Goal: Entertainment & Leisure: Consume media (video, audio)

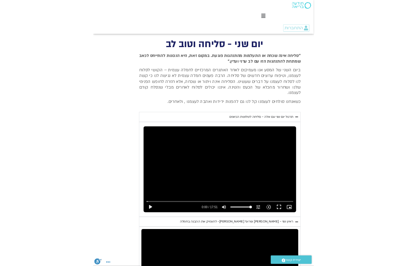
scroll to position [243, 0]
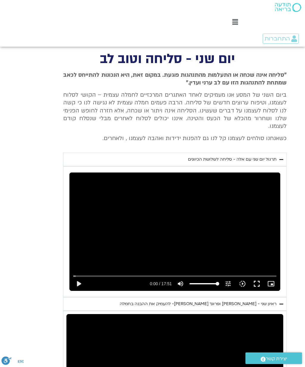
click at [80, 277] on button "play_arrow" at bounding box center [78, 284] width 14 height 14
type input "2786.79479619799"
type input "0.0572375416522846"
type input "2786.79479619799"
type input "0.182346833345946"
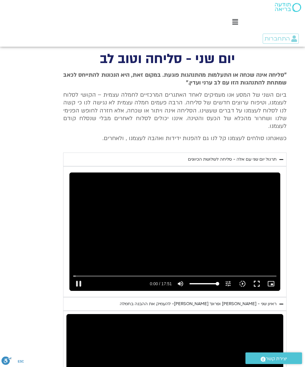
type input "2786.79479619799"
type input "0.212380709332855"
type input "2786.79479619799"
type input "0.337556750995066"
type input "2786.79479619799"
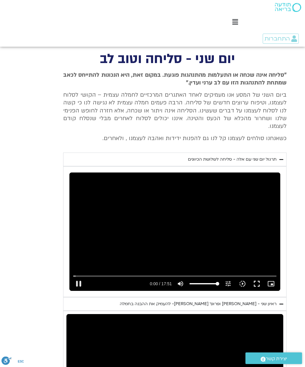
type input "0.463146084348162"
type input "2786.79479619799"
type input "0.588307834672899"
type input "2786.79479619799"
type input "0.713496168003541"
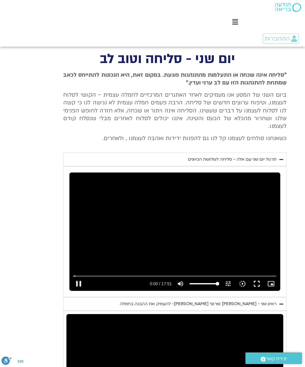
type input "2786.79479619799"
type input "0.838626710023704"
type input "2786.79479619799"
type input "0.913269846"
type input "2786.79479619799"
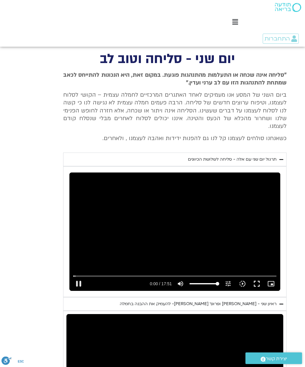
type input "1.089296902357"
type input "2786.79479619799"
type input "1.21511210932434"
type input "2786.79479619799"
type input "1.34021914900764"
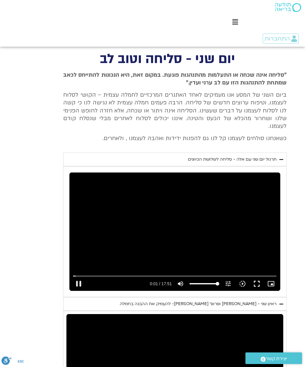
type input "2786.79479619799"
type input "1.46622643934117"
type input "2786.79479619799"
type input "1.59238935534341"
type input "2786.79479619799"
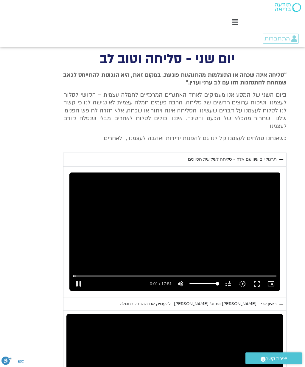
type input "1.71857810168483"
type input "2786.79479619799"
type input "1.84374181101942"
type input "2786.79479619799"
type input "1.914362517"
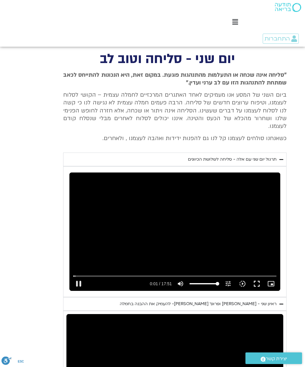
type input "2786.79479619799"
type input "2.09431853532394"
type input "2786.79479619799"
type input "2.22053887566112"
type input "2786.79479619799"
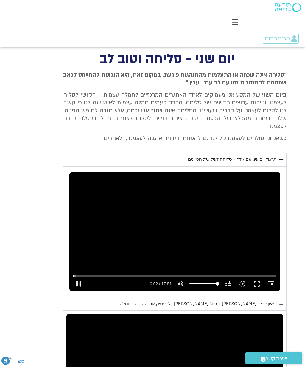
type input "2.34599777633988"
type input "2786.79479619799"
type input "2.47115909168741"
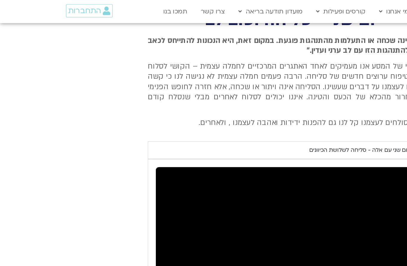
type input "2786.79479619799"
type input "77.2105851756707"
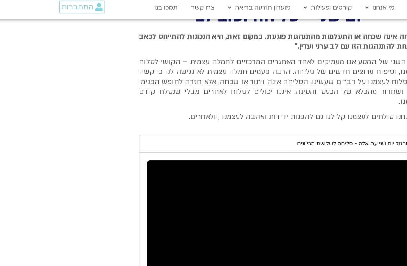
type input "2786.79479619799"
type input "77.370936206311"
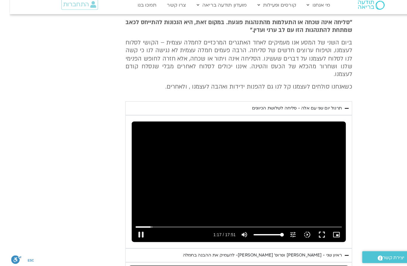
type input "2786.79479619799"
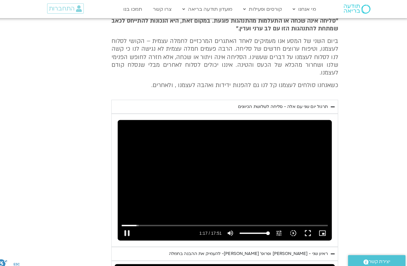
type input "77.5300442666596"
type input "2786.79479619799"
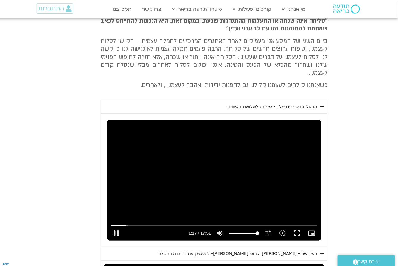
type input "77.635438022"
type input "2786.79479619799"
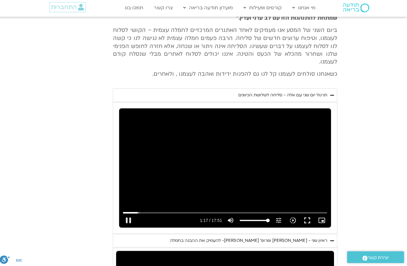
type input "77.804622027"
type input "2786.79479619799"
type input "77.9296840250077"
type input "2786.79479619799"
type input "78.0553984413456"
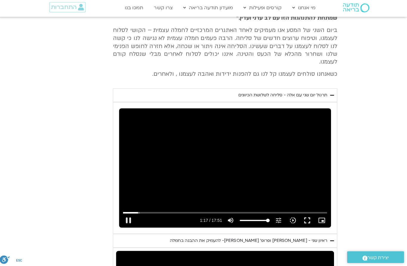
type input "2786.79479619799"
type input "78.1843157736517"
type input "2786.79479619799"
type input "78.3094615619797"
type input "2786.79479619799"
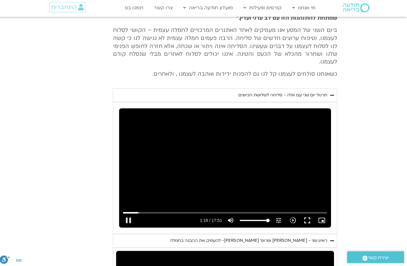
type input "78.4345298919934"
type input "2786.79479619799"
type input "78.5604423500132"
type input "2786.79479619799"
type input "78.636075391"
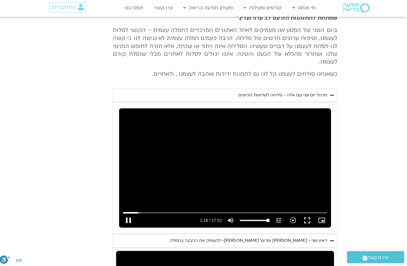
type input "2786.79479619799"
type input "78.8119912390126"
type input "2786.79479619799"
type input "78.9371639543293"
type input "2786.79479619799"
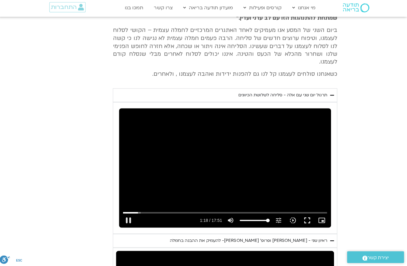
type input "79.0623849186841"
type input "2786.79479619799"
type input "79.1883050096618"
type input "2786.79479619799"
type input "79.3135740663332"
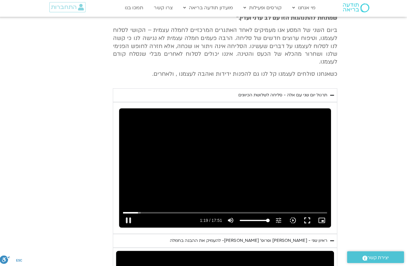
type input "2786.79479619799"
type input "79.4393231166608"
type input "2786.79479619799"
type input "79.5647379976799"
type input "2786.79479619799"
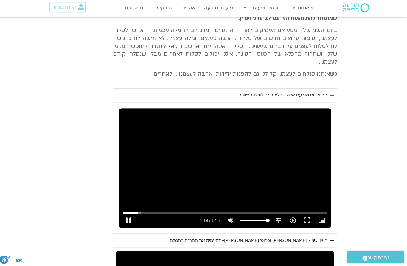
type input "79.635253245"
type input "2786.79479619799"
type input "79.8161100466659"
type input "2786.79479619799"
type input "79.9416590476464"
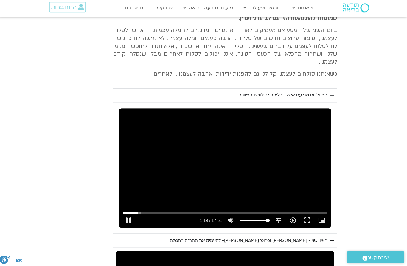
type input "2786.79479619799"
type input "80.0674689226601"
type input "2786.79479619799"
type input "80.1935997573185"
type input "2786.79479619799"
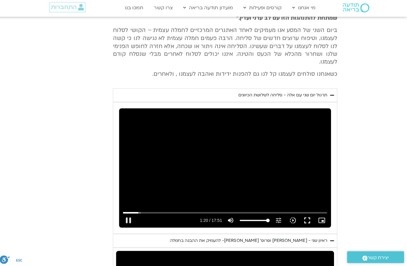
type input "80.3196208843504"
type input "2786.79479619799"
type input "80.4449899670064"
type input "2786.79479619799"
type input "80.5711344676685"
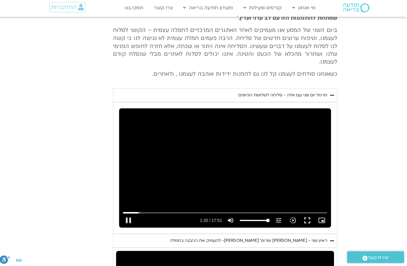
type input "2786.79479619799"
type input "80.637524438"
type input "2786.79479619799"
type input "80.8224279003091"
type input "2786.79479619799"
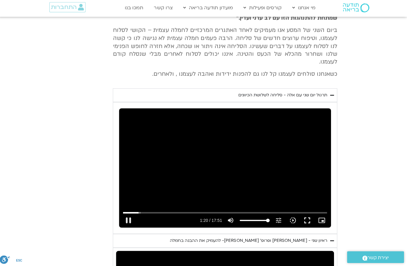
type input "80.9477791233292"
type input "2786.79479619799"
type input "81.0738930586529"
type input "2786.79479619799"
type input "81.1994325716738"
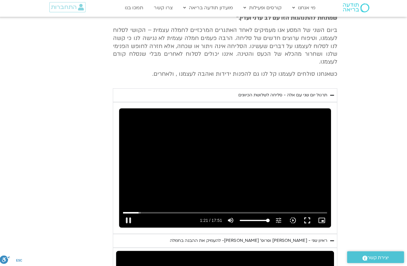
type input "2786.79479619799"
type input "81.3245900596579"
type input "2786.79479619799"
type input "81.4503323666421"
type input "2786.79479619799"
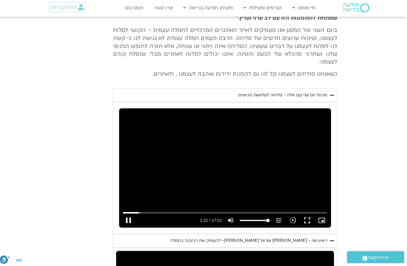
type input "81.575795548986"
type input "2786.79479619799"
type input "81.7009407376939"
type input "2786.79479619799"
type input "81.8267721693436"
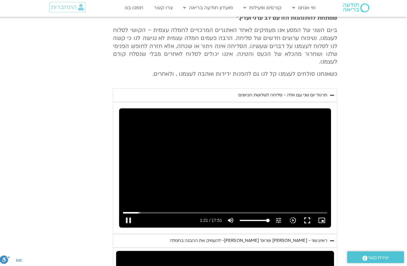
type input "2786.79479619799"
type input "81.9528296423461"
type input "2786.79479619799"
type input "82.07830870132"
type input "2786.79479619799"
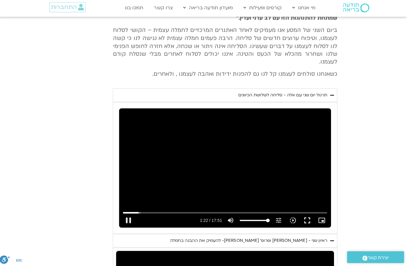
type input "82.2044770283555"
type input "2786.79479619799"
type input "82.3296686226608"
type input "2786.79479619799"
type input "82.4553978060072"
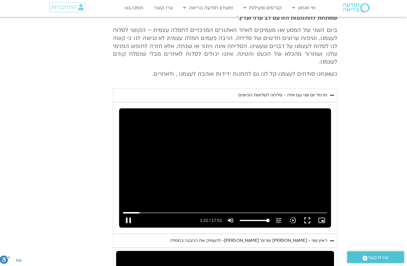
type input "2786.79479619799"
type input "82.5815386129883"
type input "2786.79479619799"
type input "82.7072311063287"
type input "2786.79479619799"
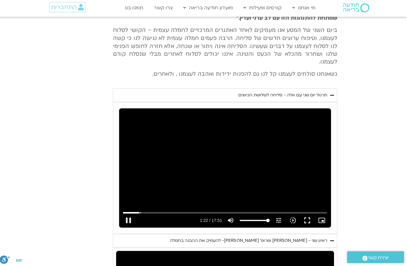
type input "82.8359635299912"
type input "2786.79479619799"
type input "82.9614929093402"
type input "2786.79479619799"
type input "83.0867876239841"
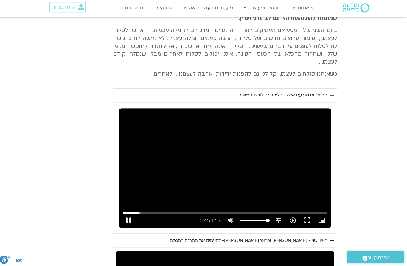
type input "2786.79479619799"
type input "83.2128430970058"
type input "2786.79479619799"
type input "83.3381996036705"
type input "2786.79479619799"
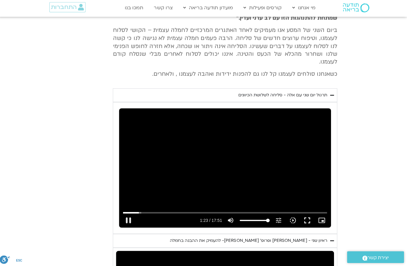
type input "83.4647342356765"
type input "2786.79479619799"
type input "83.5900097833398"
type input "2786.79479619799"
type input "83.7152179833224"
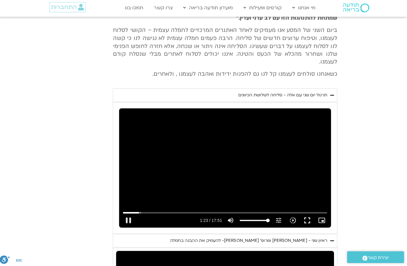
type input "2786.79479619799"
type input "83.8413108246662"
type input "2786.79479619799"
type input "83.9665601229994"
type input "2786.79479619799"
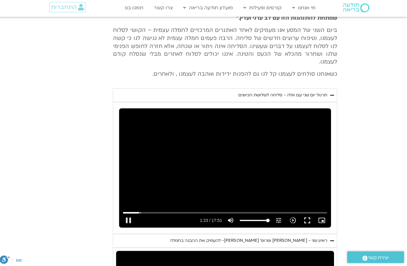
type input "84.0918868336475"
type input "2786.79479619799"
type input "84.2264811786523"
type input "2786.79479619799"
type input "84.3524716413524"
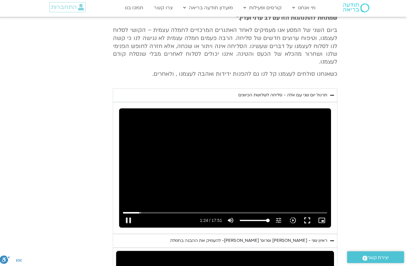
type input "2786.79479619799"
type input "84.4776797316466"
type input "2786.79479619799"
type input "84.6037844093419"
type input "2786.79479619799"
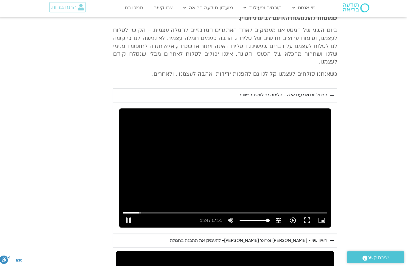
type input "84.7289261919968"
type input "2786.79479619799"
type input "84.854404316324"
type input "2786.79479619799"
type input "84.9868708119975"
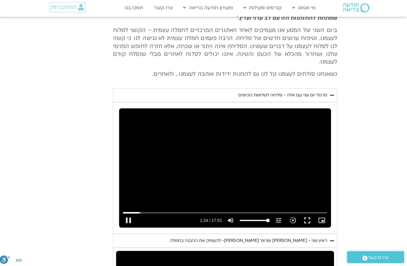
type input "2786.79479619799"
type input "85.112033352354"
type input "2786.79479619799"
type input "85.2381005170223"
type input "2786.79479619799"
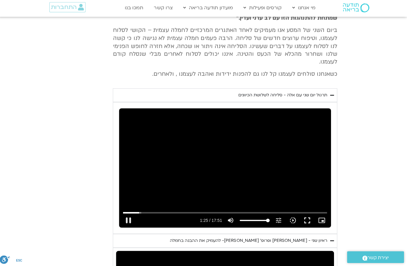
type input "85.3634232229877"
type input "2786.79479619799"
type input "85.4891125136611"
type input "2786.79479619799"
type input "85.6145391789936"
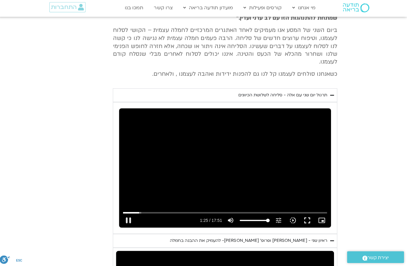
type input "2786.79479619799"
type input "85.7398149383455"
type input "2786.79479619799"
type input "85.8653573583207"
type input "2786.79479619799"
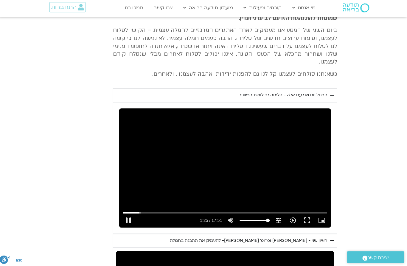
type input "85.9910051110033"
type input "2786.79479619799"
type input "86.116689118007"
type input "2786.79479619799"
type input "86.2421609976762"
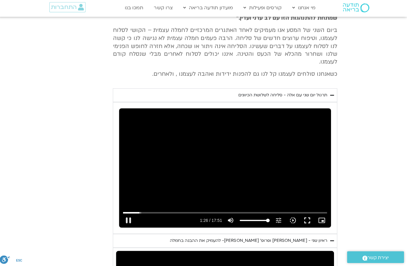
type input "2786.79479619799"
type input "86.3678778749779"
type input "2786.79479619799"
type input "86.4930183386627"
type input "2786.79479619799"
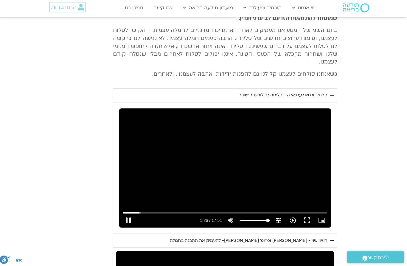
type input "86.6189762190065"
type input "2786.79479619799"
type input "86.7441691360243"
type input "2786.79479619799"
type input "86.8693889376578"
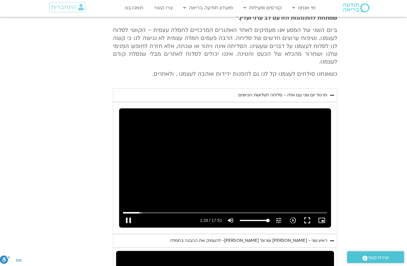
type input "2786.79479619799"
type input "86.9953616953599"
type input "2786.79479619799"
type input "87.1209686706659"
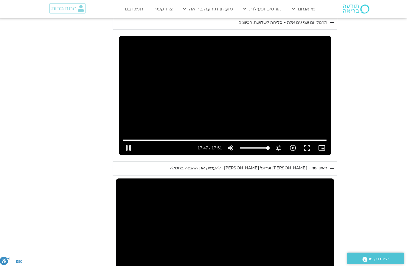
scroll to position [338, 0]
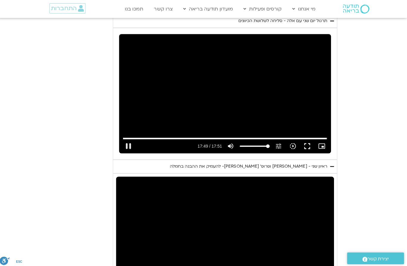
click at [127, 138] on button "pause" at bounding box center [129, 145] width 14 height 14
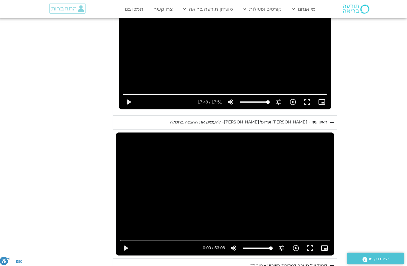
scroll to position [404, 0]
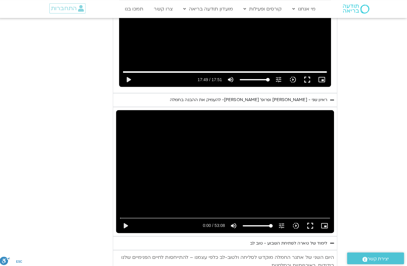
click at [125, 217] on button "play_arrow" at bounding box center [126, 224] width 14 height 14
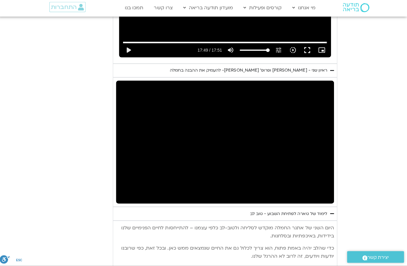
scroll to position [433, 0]
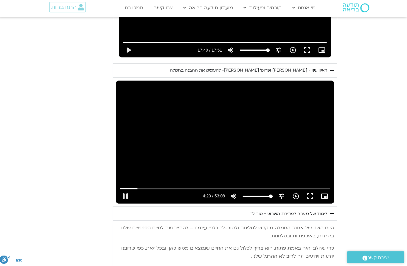
click at [150, 133] on div "0s fast_rewind" at bounding box center [160, 142] width 87 height 122
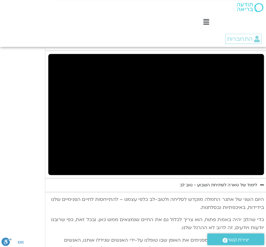
scroll to position [491, 0]
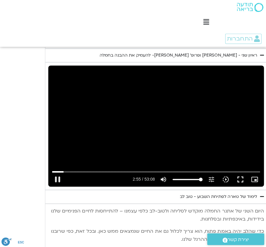
click at [55, 175] on button "pause" at bounding box center [57, 179] width 14 height 14
click at [57, 177] on button "play_arrow" at bounding box center [57, 179] width 14 height 14
click at [57, 178] on button "pause" at bounding box center [57, 179] width 14 height 14
click at [60, 179] on button "play_arrow" at bounding box center [57, 179] width 14 height 14
click at [55, 178] on button "pause" at bounding box center [57, 179] width 14 height 14
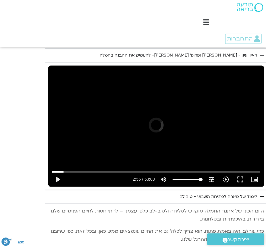
click at [59, 173] on button "play_arrow" at bounding box center [57, 179] width 14 height 14
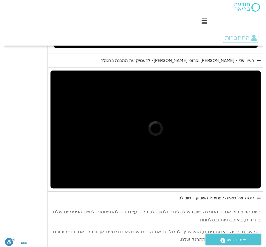
scroll to position [490, 0]
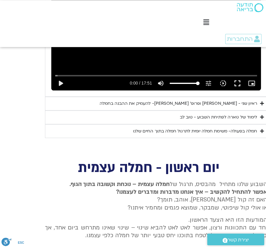
scroll to position [443, 1]
click at [258, 97] on summary "ראיון שני - [PERSON_NAME] ופרופ׳ [PERSON_NAME]- להעמיק את ההבנה בחמלה" at bounding box center [155, 103] width 221 height 14
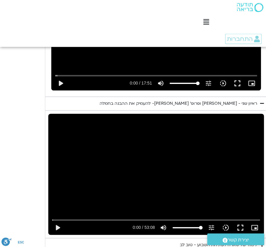
scroll to position [468, 1]
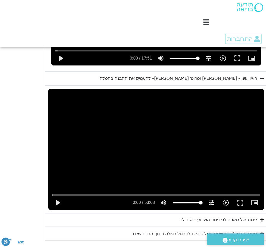
click at [59, 198] on button "play_arrow" at bounding box center [57, 202] width 14 height 14
click at [74, 192] on input "Seek" at bounding box center [155, 194] width 207 height 4
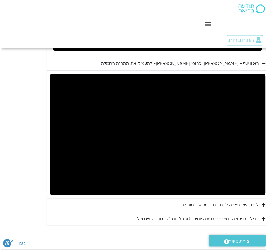
scroll to position [479, -1]
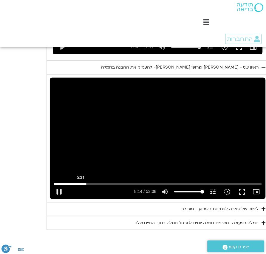
click at [56, 191] on button "pause" at bounding box center [58, 190] width 14 height 14
click at [60, 188] on button "play_arrow" at bounding box center [58, 190] width 14 height 14
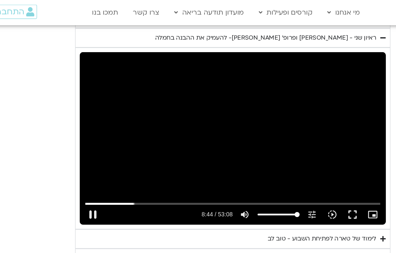
scroll to position [477, 0]
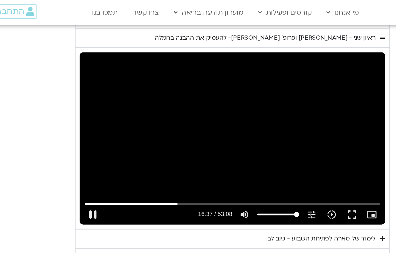
click at [114, 145] on button "pause" at bounding box center [121, 152] width 14 height 14
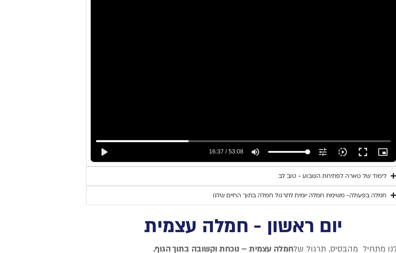
type input "997.497061229001"
